Goal: Information Seeking & Learning: Understand process/instructions

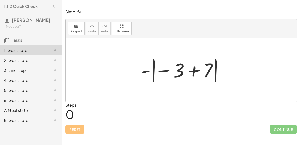
click at [190, 70] on div at bounding box center [183, 70] width 89 height 28
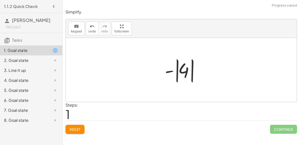
click at [174, 71] on div at bounding box center [183, 70] width 42 height 28
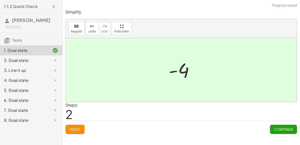
click at [272, 126] on button "Continue" at bounding box center [283, 129] width 27 height 9
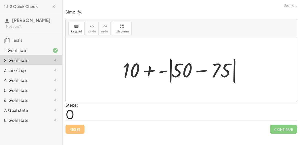
click at [198, 68] on div at bounding box center [183, 70] width 126 height 29
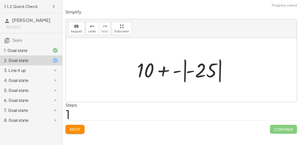
click at [184, 70] on div at bounding box center [184, 70] width 98 height 28
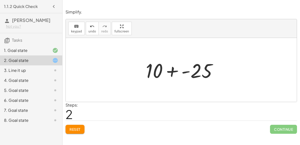
click at [172, 69] on div at bounding box center [183, 70] width 80 height 26
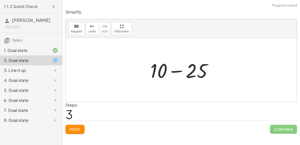
click at [172, 69] on div at bounding box center [183, 70] width 71 height 26
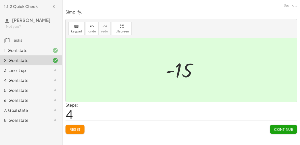
click at [292, 130] on span "Continue" at bounding box center [283, 129] width 19 height 5
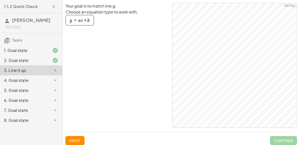
scroll to position [3, 0]
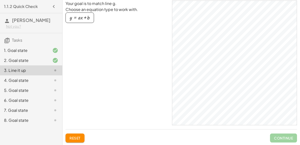
click at [85, 17] on div "button" at bounding box center [80, 18] width 20 height 6
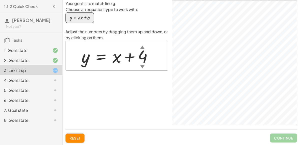
click at [114, 63] on div at bounding box center [119, 56] width 80 height 23
click at [142, 65] on div "▼" at bounding box center [142, 67] width 4 height 6
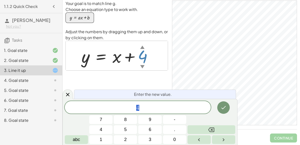
click at [105, 83] on div "Your goal is to match line g. Choose an equation type to work with. y = + · a ·…" at bounding box center [117, 63] width 103 height 125
click at [119, 56] on div at bounding box center [119, 56] width 80 height 23
click at [223, 109] on icon "Done" at bounding box center [224, 107] width 5 height 3
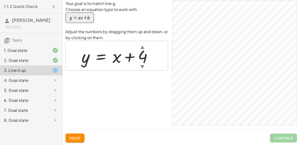
click at [118, 57] on div at bounding box center [119, 56] width 80 height 23
click at [121, 58] on div at bounding box center [119, 56] width 80 height 23
click at [141, 66] on div "▼" at bounding box center [142, 67] width 4 height 6
click at [138, 60] on div at bounding box center [118, 56] width 78 height 23
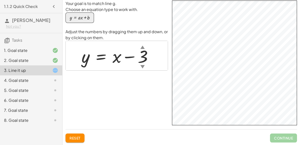
click at [113, 58] on div at bounding box center [119, 56] width 80 height 23
drag, startPoint x: 117, startPoint y: 58, endPoint x: 107, endPoint y: 58, distance: 10.0
click at [107, 58] on div at bounding box center [119, 56] width 80 height 23
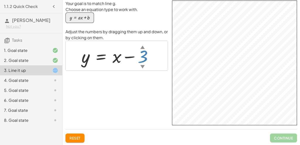
drag, startPoint x: 144, startPoint y: 57, endPoint x: 123, endPoint y: 54, distance: 20.4
click at [123, 54] on div at bounding box center [119, 56] width 80 height 23
click at [99, 55] on div at bounding box center [119, 56] width 80 height 23
click at [98, 55] on div at bounding box center [119, 56] width 80 height 23
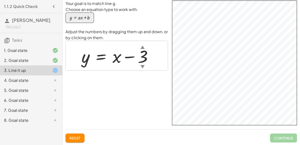
click at [98, 55] on div at bounding box center [119, 56] width 80 height 23
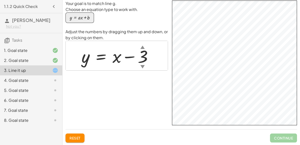
click at [98, 55] on div at bounding box center [119, 56] width 80 height 23
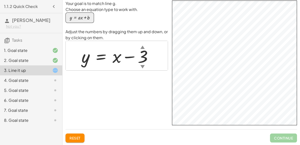
click at [98, 55] on div at bounding box center [119, 56] width 80 height 23
click at [129, 59] on div at bounding box center [119, 56] width 80 height 23
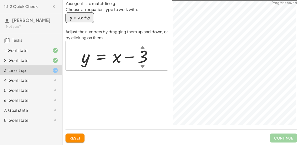
click at [128, 57] on div at bounding box center [119, 56] width 80 height 23
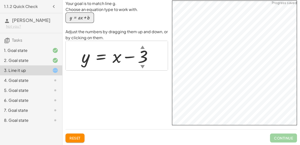
click at [128, 57] on div at bounding box center [119, 56] width 80 height 23
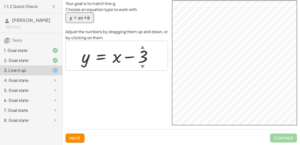
click at [128, 57] on div at bounding box center [119, 56] width 80 height 23
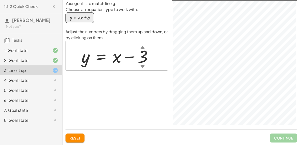
click at [128, 57] on div at bounding box center [119, 56] width 80 height 23
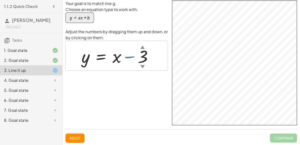
click at [128, 57] on div at bounding box center [119, 56] width 80 height 23
click at [127, 58] on div at bounding box center [119, 56] width 80 height 23
click at [118, 57] on div at bounding box center [119, 56] width 80 height 23
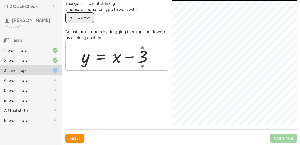
click at [118, 57] on div at bounding box center [119, 56] width 80 height 23
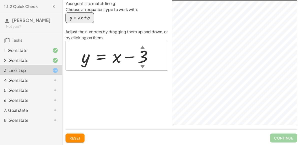
click at [118, 57] on div at bounding box center [119, 56] width 80 height 23
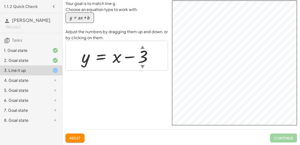
click at [118, 57] on div at bounding box center [119, 56] width 80 height 23
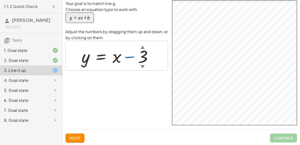
click at [130, 56] on div at bounding box center [119, 56] width 80 height 23
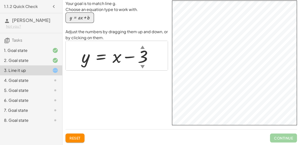
click at [130, 56] on div at bounding box center [119, 56] width 80 height 23
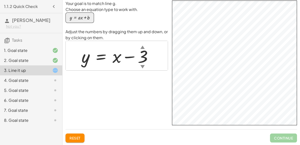
click at [130, 56] on div at bounding box center [119, 56] width 80 height 23
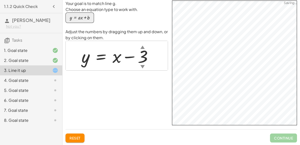
click at [130, 56] on div at bounding box center [119, 56] width 80 height 23
click at [117, 57] on div at bounding box center [119, 56] width 80 height 23
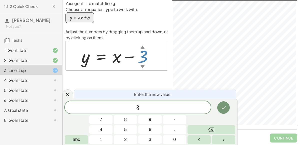
click at [225, 110] on icon "Done" at bounding box center [224, 108] width 6 height 6
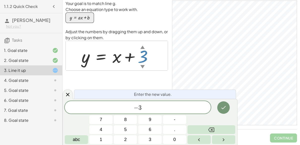
click at [224, 110] on icon "Done" at bounding box center [224, 108] width 6 height 6
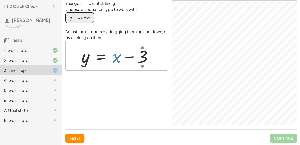
click at [113, 58] on div at bounding box center [119, 56] width 80 height 23
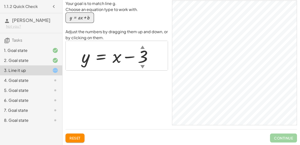
click at [113, 58] on div at bounding box center [119, 56] width 80 height 23
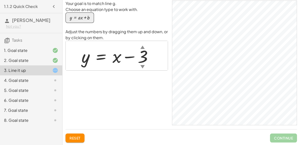
click at [113, 58] on div at bounding box center [119, 56] width 80 height 23
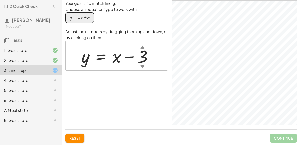
click at [113, 58] on div at bounding box center [119, 56] width 80 height 23
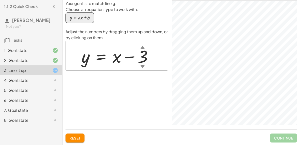
click at [115, 59] on div at bounding box center [119, 56] width 80 height 23
drag, startPoint x: 90, startPoint y: 20, endPoint x: 102, endPoint y: 31, distance: 16.4
click at [102, 31] on div "Your goal is to match line g. Choose an equation type to work with. y = + · a ·…" at bounding box center [117, 63] width 103 height 125
click at [25, 78] on div "4. Goal state" at bounding box center [24, 81] width 40 height 6
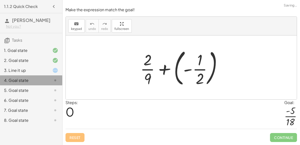
scroll to position [0, 0]
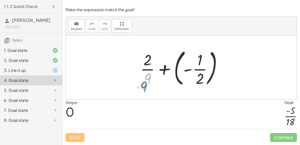
drag, startPoint x: 147, startPoint y: 78, endPoint x: 144, endPoint y: 86, distance: 8.2
click at [144, 86] on div at bounding box center [183, 68] width 91 height 42
click at [169, 69] on div at bounding box center [183, 68] width 91 height 42
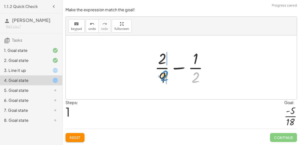
drag, startPoint x: 196, startPoint y: 77, endPoint x: 165, endPoint y: 76, distance: 31.0
click at [165, 76] on div at bounding box center [183, 67] width 62 height 39
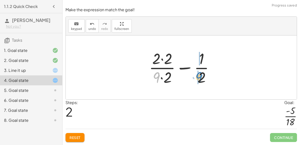
drag, startPoint x: 157, startPoint y: 80, endPoint x: 199, endPoint y: 80, distance: 41.8
click at [199, 80] on div at bounding box center [184, 67] width 74 height 39
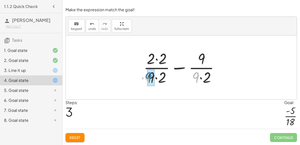
drag, startPoint x: 195, startPoint y: 75, endPoint x: 148, endPoint y: 75, distance: 47.3
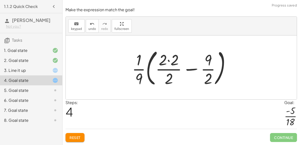
click at [82, 136] on button "Reset" at bounding box center [75, 137] width 19 height 9
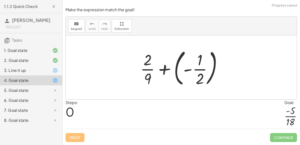
click at [177, 71] on div at bounding box center [183, 68] width 91 height 42
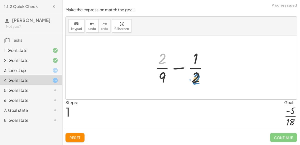
drag, startPoint x: 160, startPoint y: 59, endPoint x: 194, endPoint y: 80, distance: 39.2
click at [194, 80] on div at bounding box center [183, 67] width 62 height 39
drag, startPoint x: 164, startPoint y: 62, endPoint x: 197, endPoint y: 79, distance: 37.5
click at [197, 79] on div at bounding box center [183, 67] width 62 height 39
drag, startPoint x: 196, startPoint y: 74, endPoint x: 165, endPoint y: 72, distance: 31.3
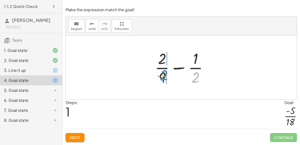
click at [165, 72] on div at bounding box center [183, 67] width 62 height 39
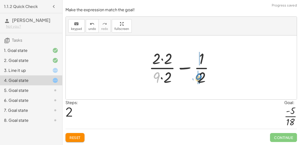
drag, startPoint x: 159, startPoint y: 77, endPoint x: 201, endPoint y: 78, distance: 42.0
click at [201, 78] on div at bounding box center [184, 67] width 74 height 39
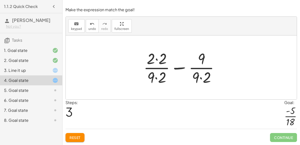
click at [180, 70] on div at bounding box center [183, 67] width 85 height 39
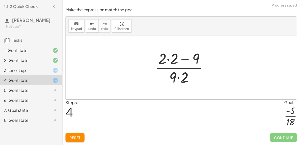
click at [178, 80] on div at bounding box center [184, 67] width 62 height 39
click at [184, 60] on div at bounding box center [184, 67] width 62 height 39
click at [169, 61] on div at bounding box center [184, 67] width 62 height 39
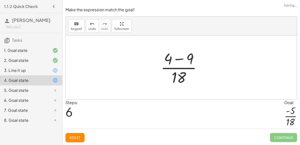
click at [178, 61] on div at bounding box center [183, 67] width 50 height 39
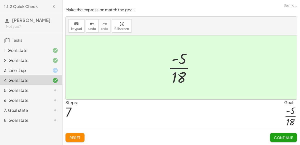
click at [273, 137] on button "Continue" at bounding box center [283, 137] width 27 height 9
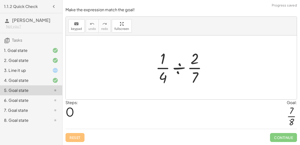
click at [179, 70] on div at bounding box center [183, 67] width 60 height 39
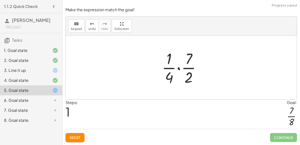
click at [175, 64] on div at bounding box center [183, 67] width 48 height 39
click at [179, 70] on div at bounding box center [183, 67] width 48 height 39
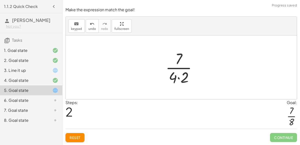
click at [178, 77] on div at bounding box center [183, 67] width 40 height 39
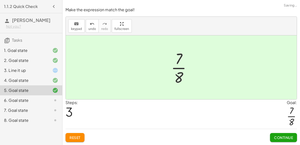
click at [288, 135] on button "Continue" at bounding box center [283, 137] width 27 height 9
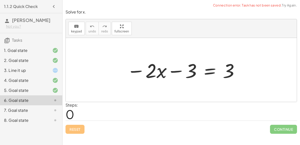
click at [213, 70] on div at bounding box center [183, 70] width 118 height 26
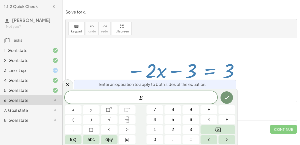
click at [218, 98] on div "E ​ x y ⬚ 2 ⬚ n 7 8 9 + – ( ) √ 4 5 6 × ÷ , ⬚ < > 1 2 3 f(x) abc αβγ | a | 0 . =" at bounding box center [150, 117] width 171 height 53
click at [229, 97] on icon "Done" at bounding box center [227, 97] width 5 height 3
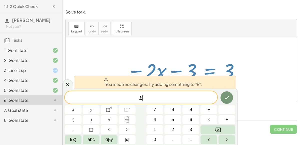
click at [220, 46] on div at bounding box center [181, 70] width 231 height 64
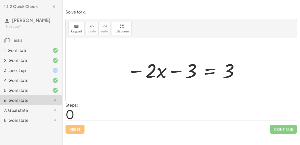
click at [216, 62] on div at bounding box center [183, 70] width 118 height 26
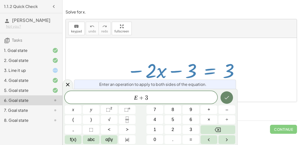
click at [228, 97] on icon "Done" at bounding box center [227, 97] width 5 height 3
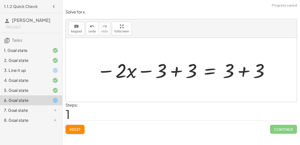
click at [175, 66] on div at bounding box center [183, 70] width 178 height 26
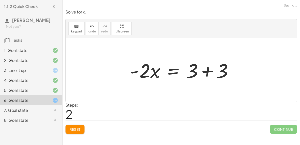
click at [207, 72] on div at bounding box center [184, 70] width 112 height 26
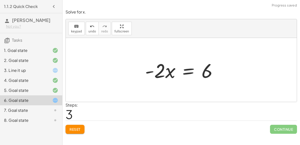
click at [187, 72] on div at bounding box center [183, 70] width 81 height 26
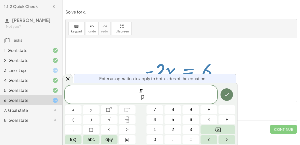
click at [223, 91] on button "Done" at bounding box center [227, 95] width 13 height 13
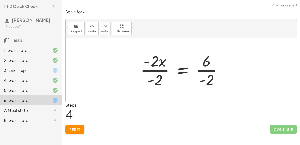
click at [158, 71] on div at bounding box center [183, 70] width 91 height 39
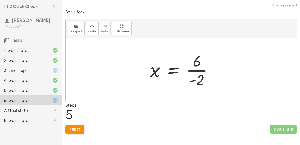
click at [200, 72] on div at bounding box center [184, 70] width 72 height 39
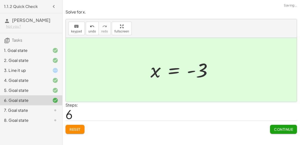
click at [283, 129] on span "Continue" at bounding box center [283, 129] width 19 height 5
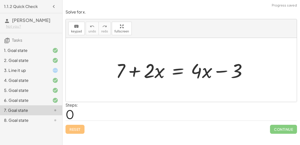
click at [175, 70] on div at bounding box center [183, 70] width 140 height 26
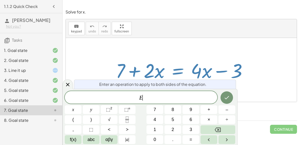
click at [205, 51] on div at bounding box center [181, 70] width 231 height 64
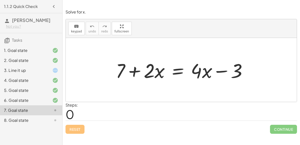
click at [180, 69] on div at bounding box center [183, 70] width 140 height 26
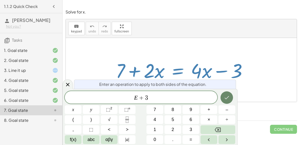
click at [227, 98] on icon "Done" at bounding box center [227, 98] width 6 height 6
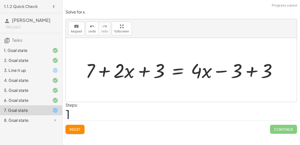
click at [141, 73] on div at bounding box center [183, 70] width 201 height 26
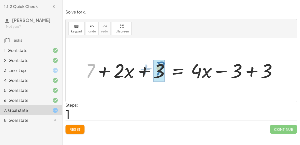
drag, startPoint x: 94, startPoint y: 73, endPoint x: 163, endPoint y: 70, distance: 68.8
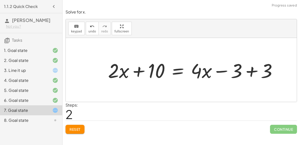
click at [249, 71] on div at bounding box center [195, 70] width 178 height 26
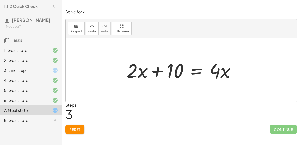
click at [196, 72] on div at bounding box center [183, 70] width 118 height 26
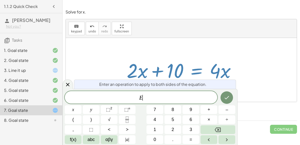
click at [196, 72] on div at bounding box center [183, 70] width 118 height 26
click at [228, 99] on icon "Done" at bounding box center [227, 98] width 6 height 6
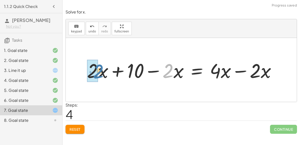
drag, startPoint x: 163, startPoint y: 73, endPoint x: 94, endPoint y: 74, distance: 69.8
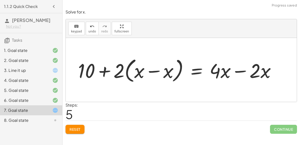
click at [140, 71] on div at bounding box center [179, 70] width 207 height 29
click at [153, 71] on div at bounding box center [179, 70] width 207 height 29
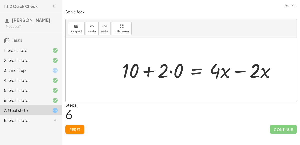
click at [171, 72] on div at bounding box center [201, 70] width 162 height 26
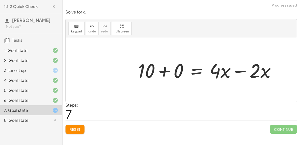
click at [179, 74] on div at bounding box center [209, 70] width 147 height 26
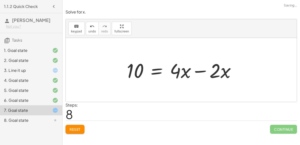
click at [204, 72] on div at bounding box center [183, 70] width 118 height 26
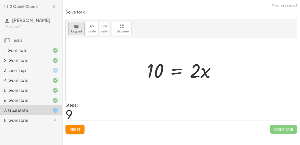
click at [76, 30] on span "keypad" at bounding box center [76, 32] width 11 height 4
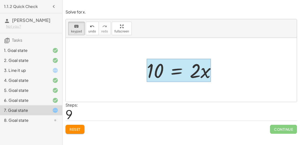
click at [175, 74] on div at bounding box center [179, 70] width 64 height 23
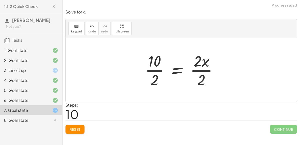
click at [202, 69] on div at bounding box center [183, 70] width 81 height 39
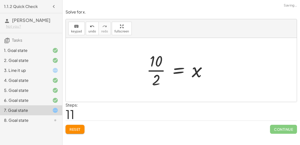
click at [147, 70] on div "+ 7 + · 2 · x = + · 4 · x − 3 + 7 + · 2 · x + 3 = + · 4 · x − 3 + 3 + · 2 · x +…" at bounding box center [177, 70] width 76 height 41
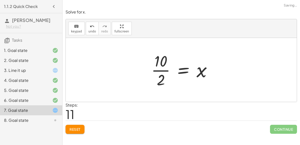
click at [160, 70] on div at bounding box center [183, 70] width 69 height 39
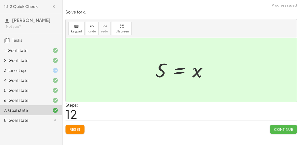
click at [292, 130] on span "Continue" at bounding box center [283, 129] width 19 height 5
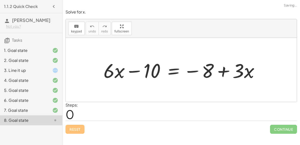
click at [135, 70] on div at bounding box center [183, 70] width 165 height 26
click at [172, 73] on div at bounding box center [183, 70] width 165 height 26
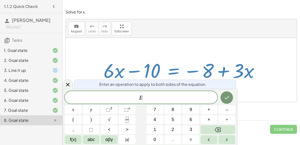
click at [172, 73] on div at bounding box center [183, 70] width 165 height 26
click at [227, 98] on icon "Done" at bounding box center [227, 97] width 5 height 3
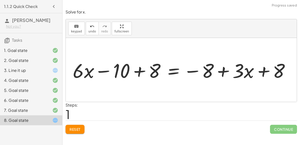
click at [138, 72] on div at bounding box center [182, 70] width 192 height 22
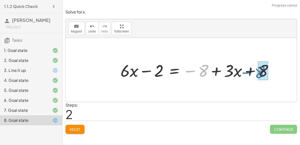
drag, startPoint x: 199, startPoint y: 70, endPoint x: 255, endPoint y: 71, distance: 55.8
click at [255, 71] on div at bounding box center [198, 70] width 161 height 22
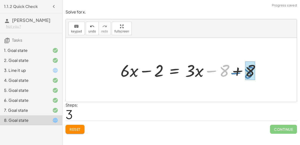
drag, startPoint x: 226, startPoint y: 69, endPoint x: 251, endPoint y: 71, distance: 24.8
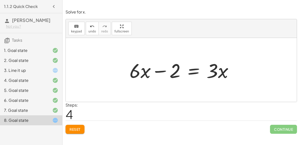
click at [193, 74] on div at bounding box center [183, 70] width 113 height 26
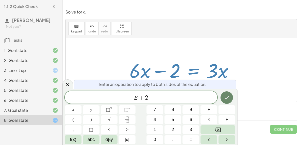
click at [229, 97] on icon "Done" at bounding box center [227, 98] width 6 height 6
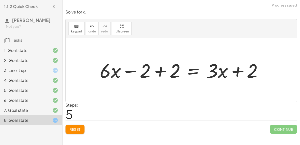
click at [161, 73] on div at bounding box center [183, 70] width 172 height 26
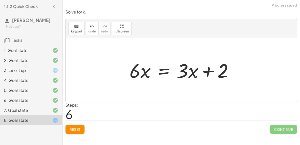
click at [168, 71] on div at bounding box center [183, 70] width 113 height 26
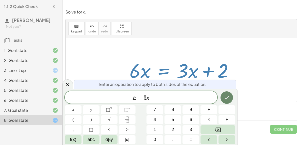
click at [230, 96] on button "Done" at bounding box center [227, 98] width 13 height 13
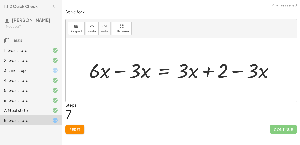
click at [124, 72] on div at bounding box center [183, 70] width 193 height 26
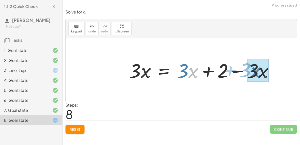
drag, startPoint x: 193, startPoint y: 72, endPoint x: 256, endPoint y: 71, distance: 62.5
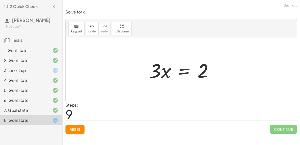
click at [41, 109] on div "7. Goal state" at bounding box center [24, 111] width 40 height 6
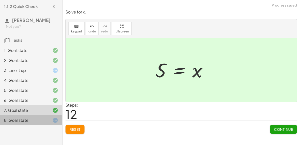
click at [37, 118] on div "8. Goal state" at bounding box center [24, 121] width 40 height 6
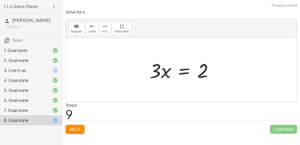
click at [179, 70] on div at bounding box center [183, 70] width 73 height 26
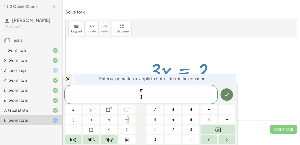
click at [225, 96] on icon "Done" at bounding box center [227, 95] width 6 height 6
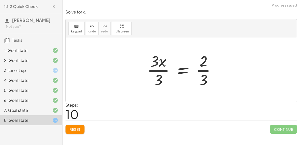
click at [166, 70] on div at bounding box center [184, 70] width 78 height 39
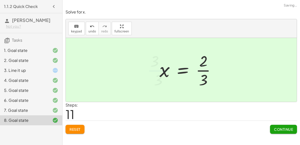
click at [204, 71] on div at bounding box center [189, 70] width 65 height 39
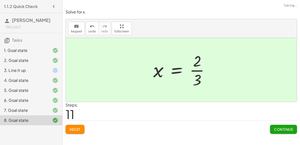
click at [288, 133] on div "Solve for x. keyboard keypad undo undo redo redo fullscreen + · 6 · x − 10 = − …" at bounding box center [182, 71] width 238 height 131
click at [287, 132] on button "Continue" at bounding box center [283, 129] width 27 height 9
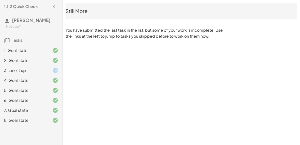
click at [37, 110] on div "7. Goal state" at bounding box center [24, 111] width 40 height 6
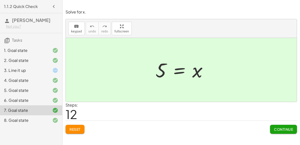
click at [197, 70] on div at bounding box center [183, 70] width 61 height 25
click at [16, 121] on div "8. Goal state" at bounding box center [24, 121] width 40 height 6
